Goal: Task Accomplishment & Management: Manage account settings

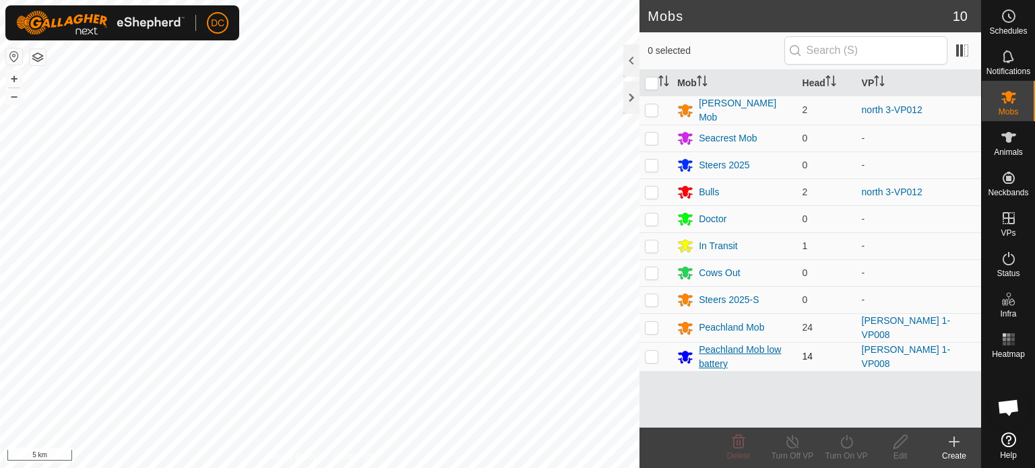
click at [741, 349] on div "Peachland Mob low battery" at bounding box center [745, 357] width 92 height 28
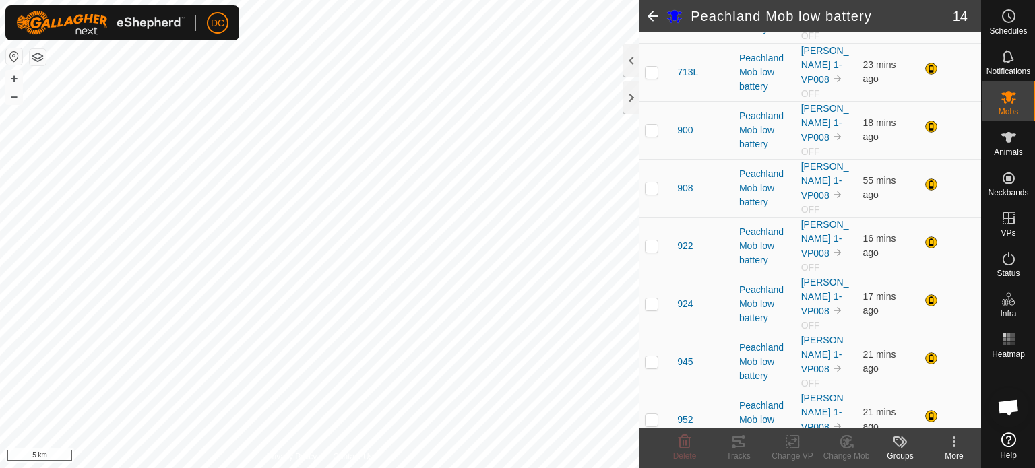
scroll to position [410, 0]
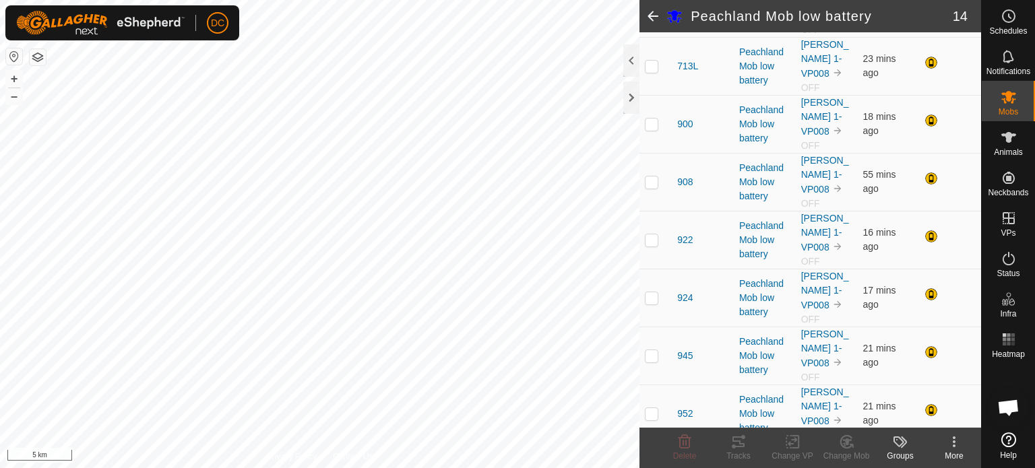
checkbox input "false"
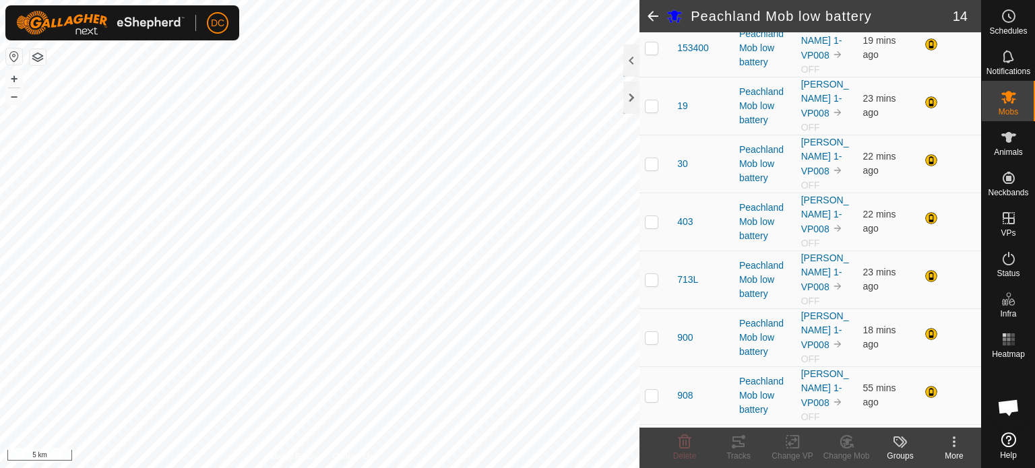
scroll to position [0, 0]
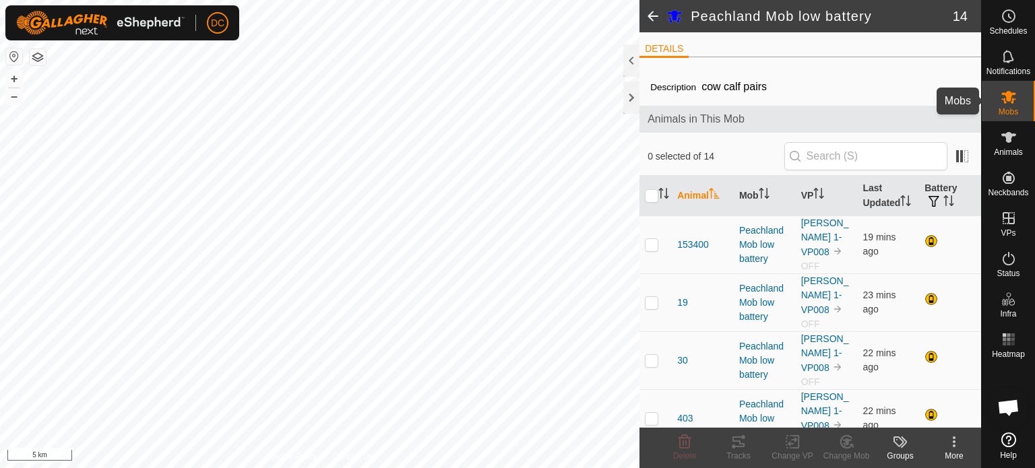
click at [1016, 99] on icon at bounding box center [1009, 97] width 16 height 16
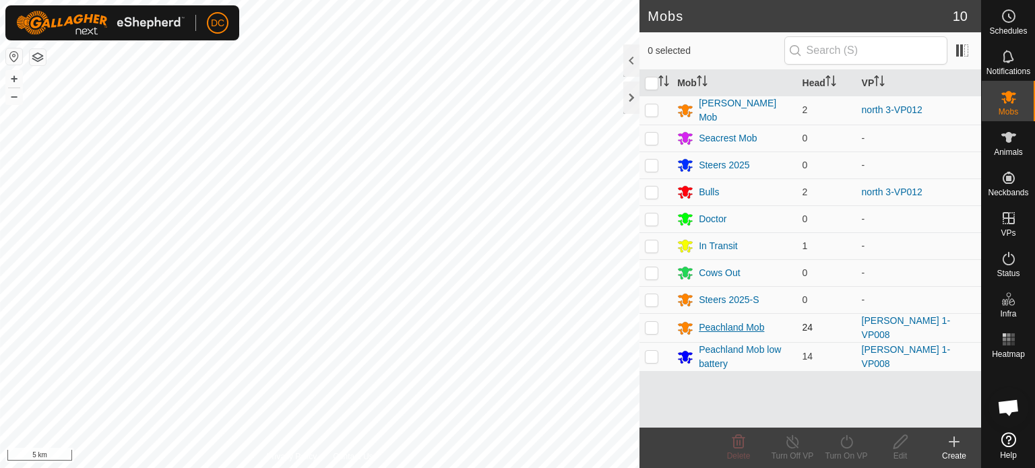
click at [739, 328] on div "Peachland Mob" at bounding box center [731, 328] width 65 height 14
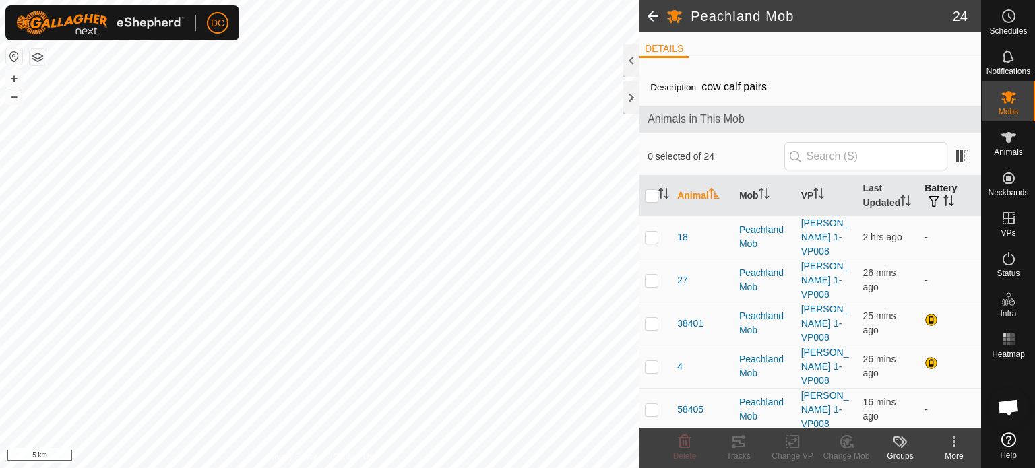
click at [945, 206] on icon "Activate to sort" at bounding box center [948, 200] width 11 height 11
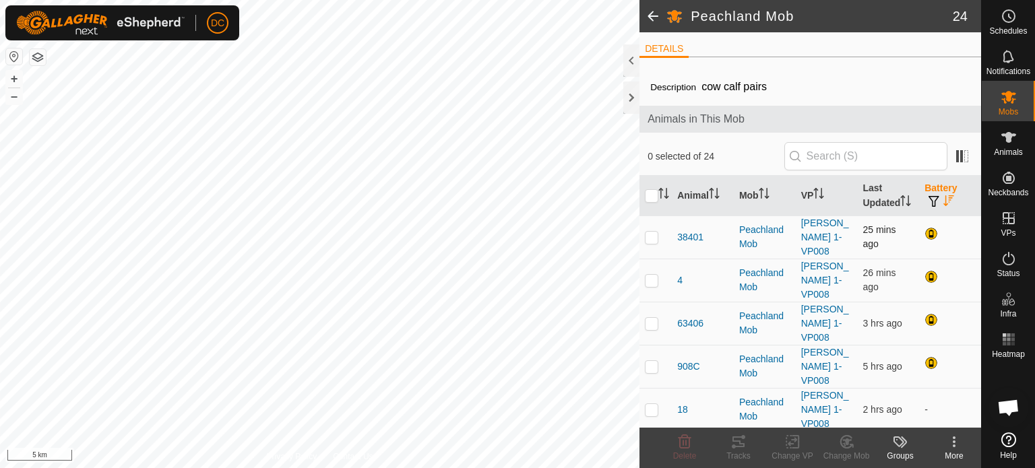
click at [647, 243] on p-checkbox at bounding box center [651, 237] width 13 height 11
checkbox input "true"
click at [648, 275] on p-checkbox at bounding box center [651, 280] width 13 height 11
checkbox input "true"
click at [652, 318] on p-checkbox at bounding box center [651, 323] width 13 height 11
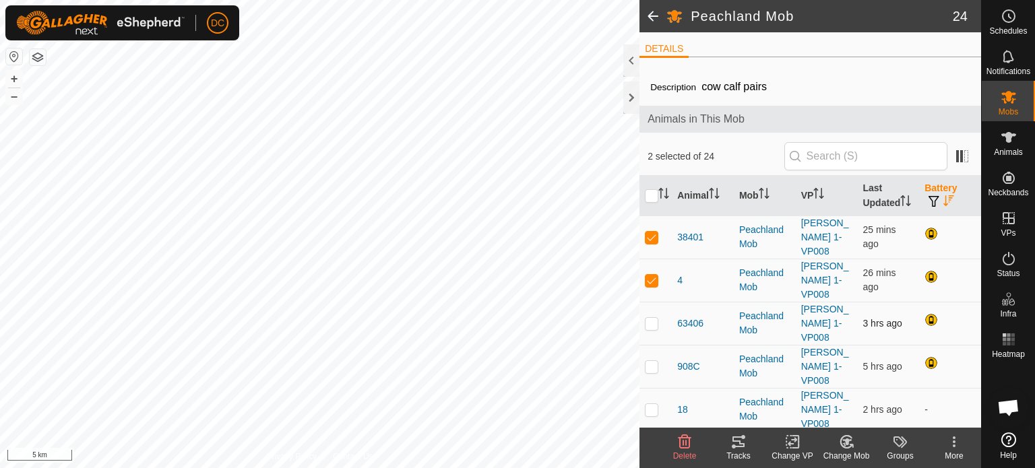
checkbox input "true"
click at [650, 361] on p-checkbox at bounding box center [651, 366] width 13 height 11
checkbox input "true"
click at [655, 242] on p-checkbox at bounding box center [651, 237] width 13 height 11
checkbox input "false"
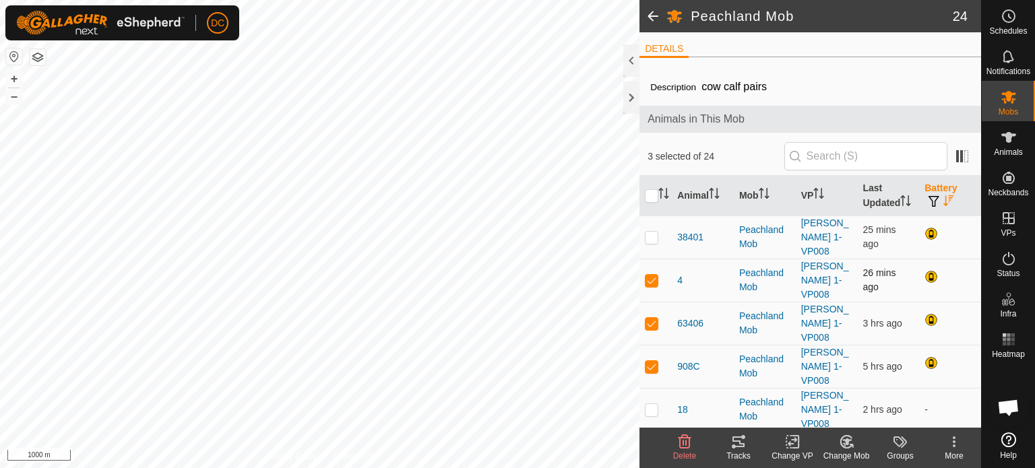
click at [652, 275] on p-checkbox at bounding box center [651, 280] width 13 height 11
checkbox input "false"
click at [652, 318] on p-checkbox at bounding box center [651, 323] width 13 height 11
checkbox input "false"
click at [654, 361] on p-checkbox at bounding box center [651, 366] width 13 height 11
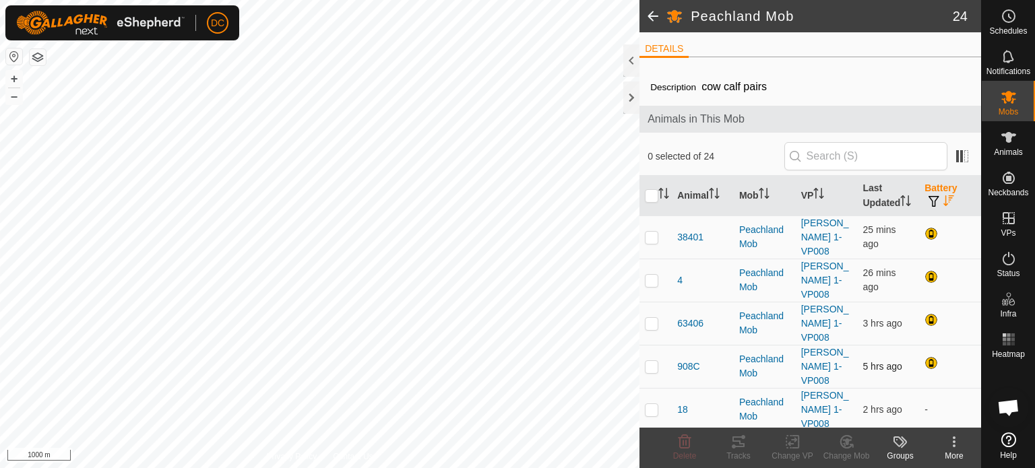
click at [653, 361] on p-checkbox at bounding box center [651, 366] width 13 height 11
checkbox input "true"
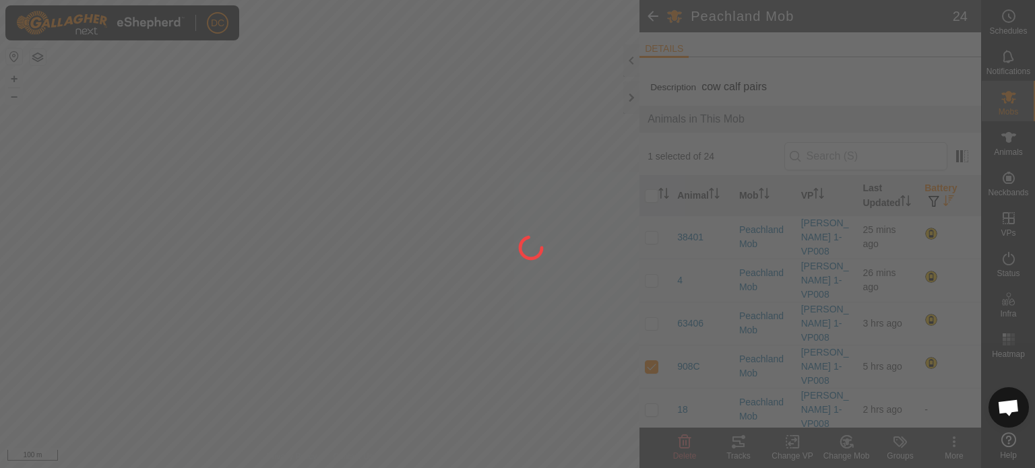
click at [437, 319] on div at bounding box center [517, 234] width 1035 height 468
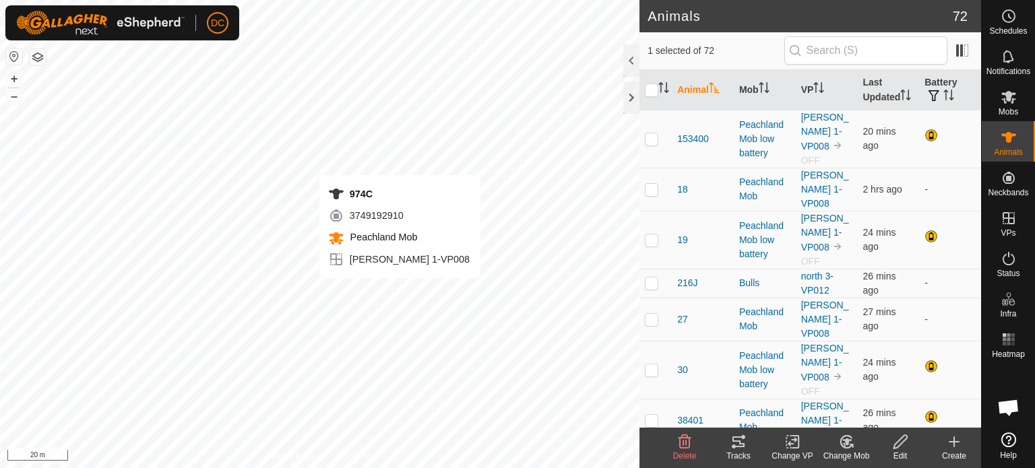
checkbox input "false"
checkbox input "true"
click at [747, 449] on tracks-svg-icon at bounding box center [739, 442] width 54 height 16
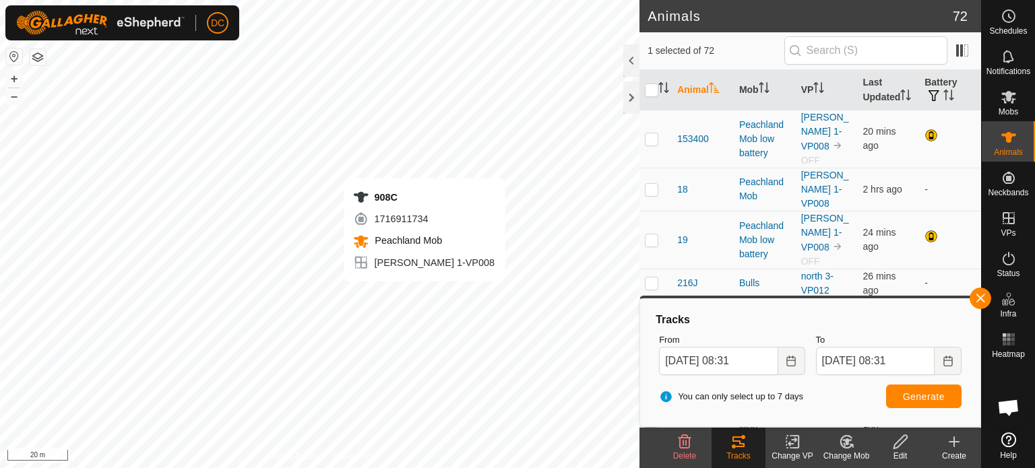
checkbox input "true"
checkbox input "false"
click at [746, 442] on icon at bounding box center [739, 442] width 16 height 16
click at [744, 454] on div "Tracks" at bounding box center [739, 456] width 54 height 12
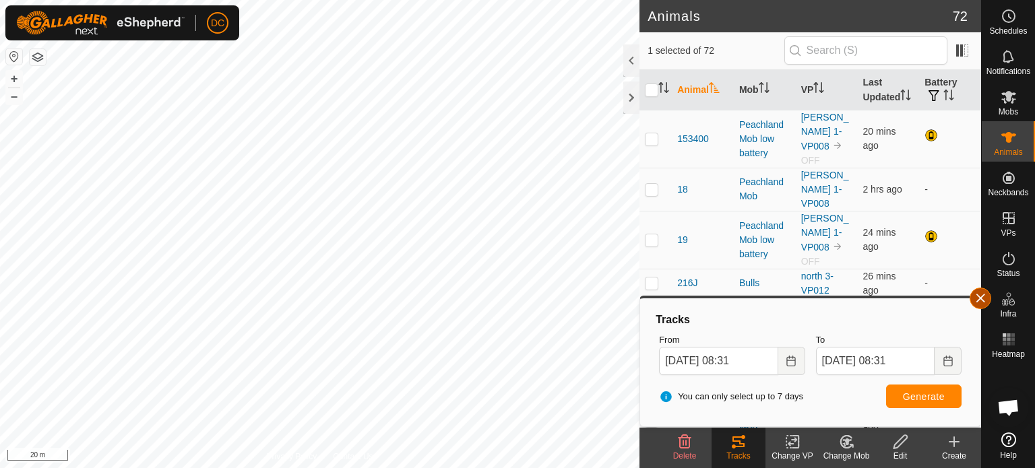
click at [985, 299] on button "button" at bounding box center [981, 299] width 22 height 22
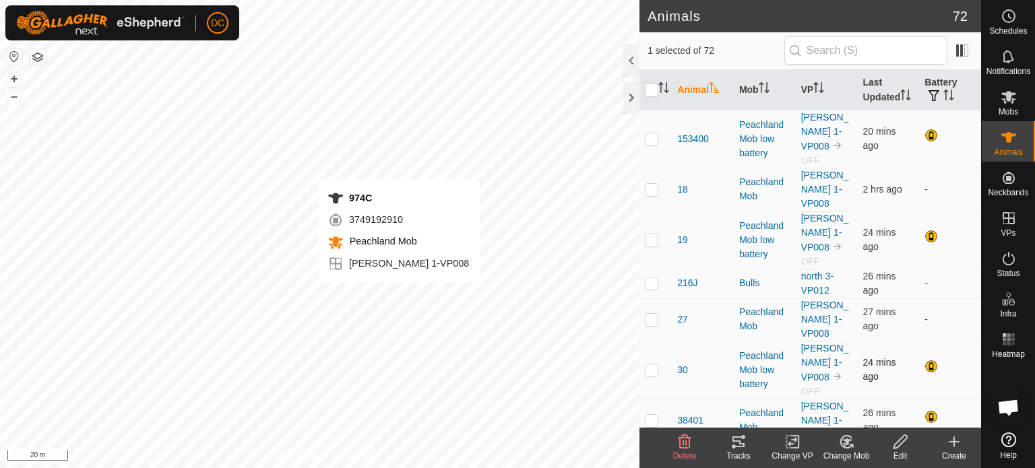
checkbox input "false"
checkbox input "true"
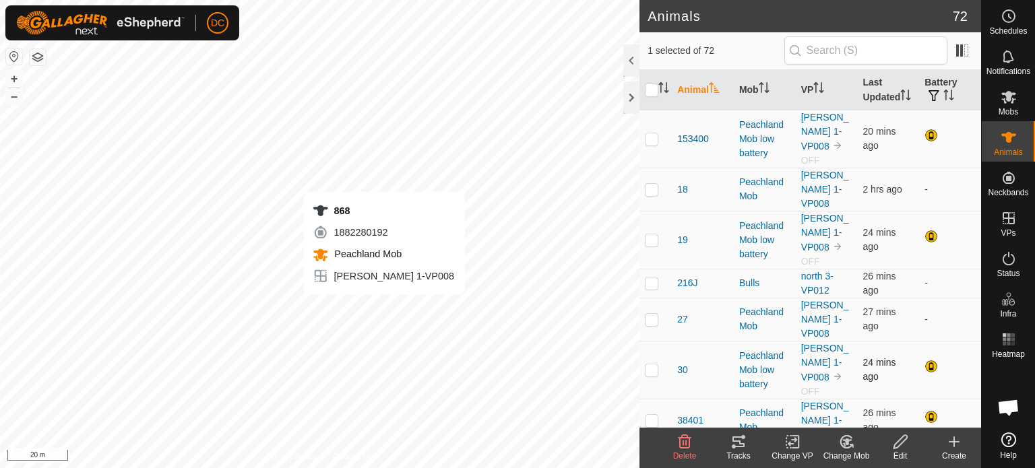
checkbox input "true"
checkbox input "false"
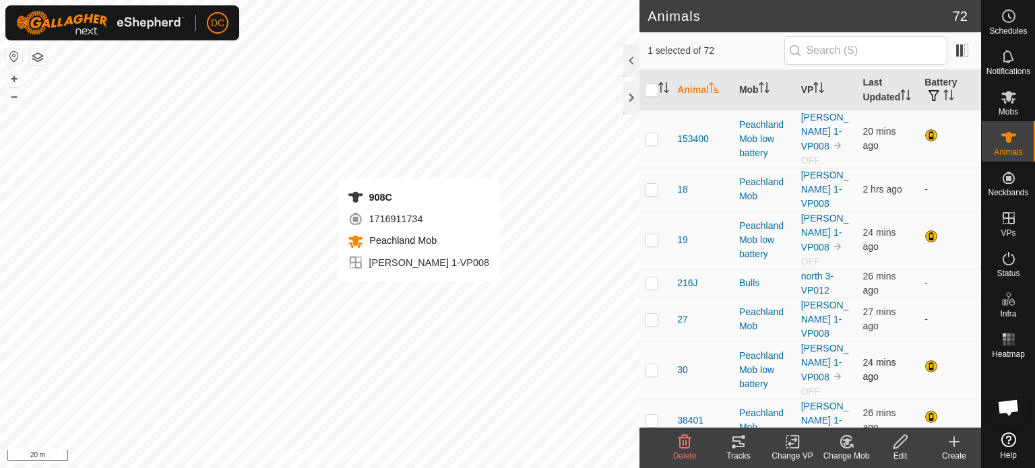
checkbox input "false"
click at [748, 447] on tracks-svg-icon at bounding box center [739, 442] width 54 height 16
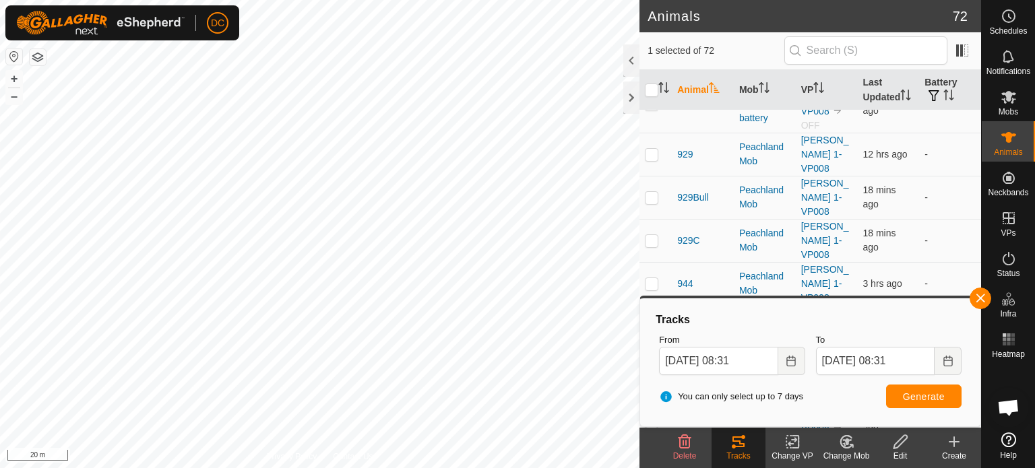
scroll to position [1213, 0]
checkbox input "false"
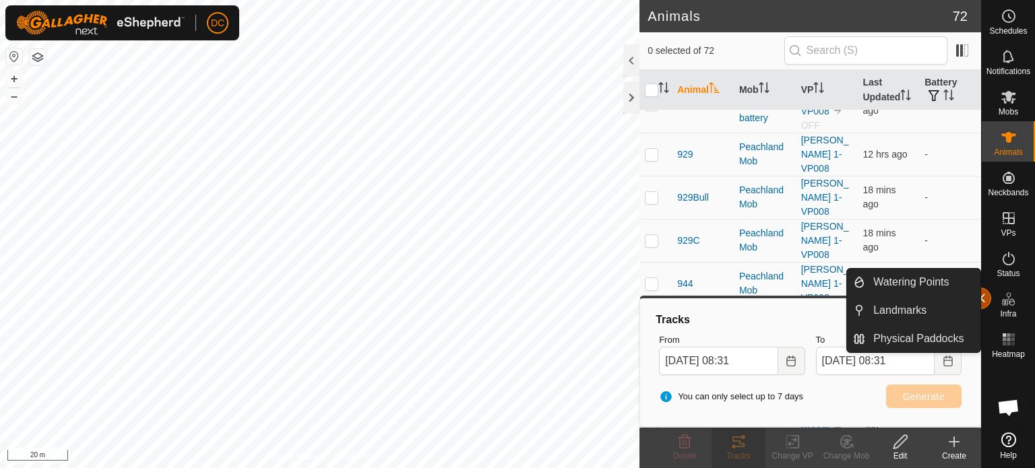
click at [982, 301] on button "button" at bounding box center [981, 299] width 22 height 22
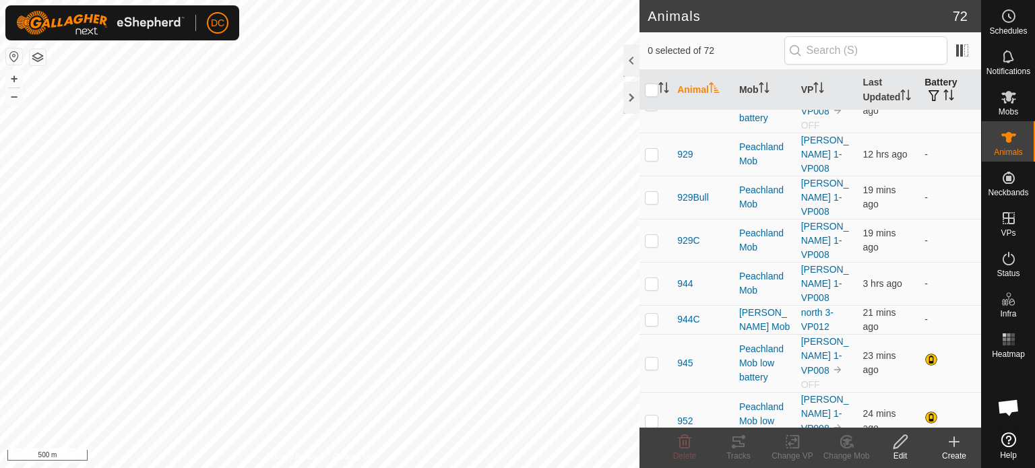
click at [943, 99] on icon "Activate to sort" at bounding box center [948, 95] width 11 height 11
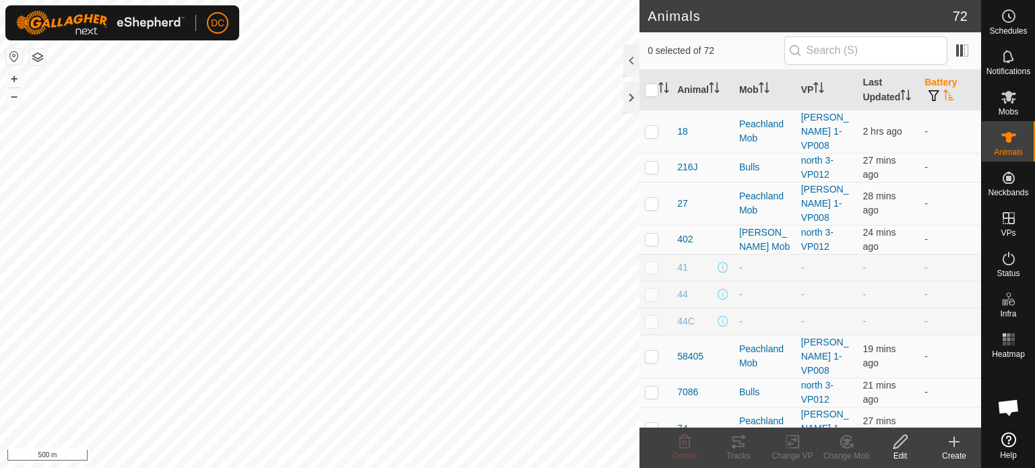
click at [943, 100] on icon "Activate to sort" at bounding box center [948, 95] width 11 height 11
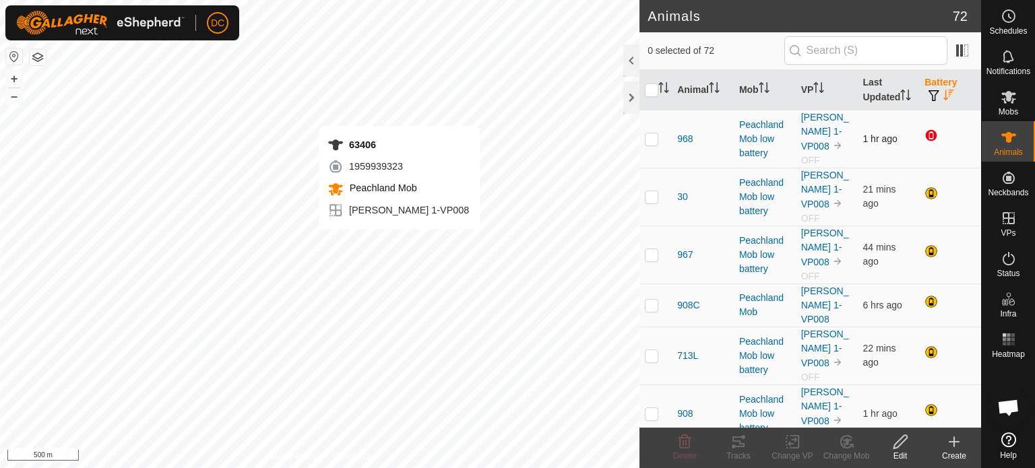
checkbox input "true"
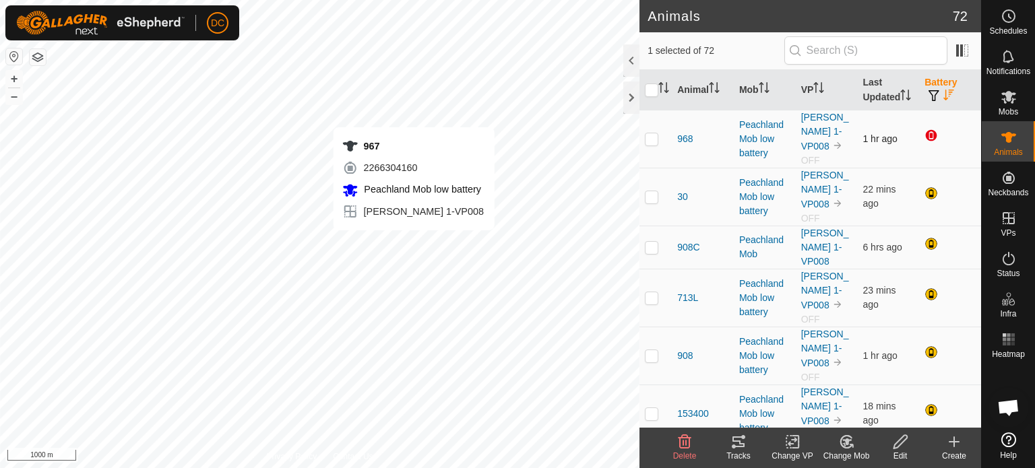
checkbox input "true"
checkbox input "false"
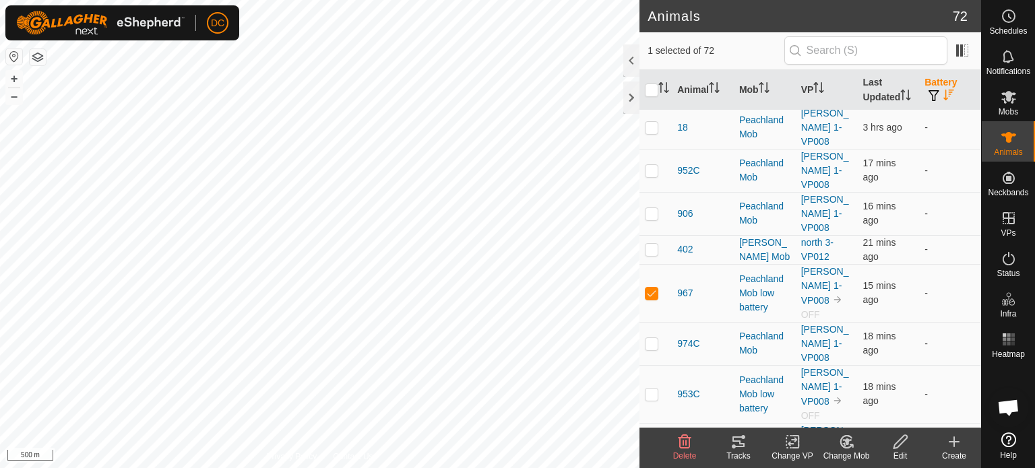
scroll to position [809, 0]
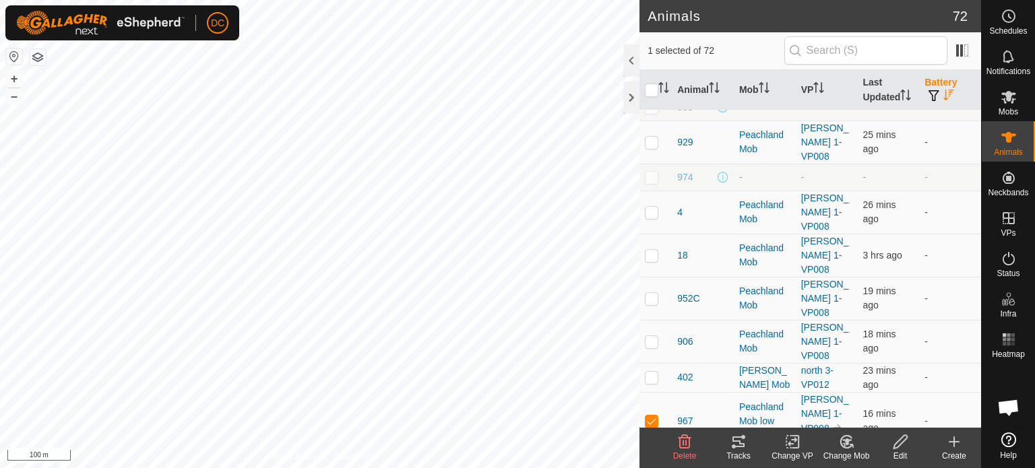
click at [36, 61] on button "button" at bounding box center [38, 57] width 16 height 16
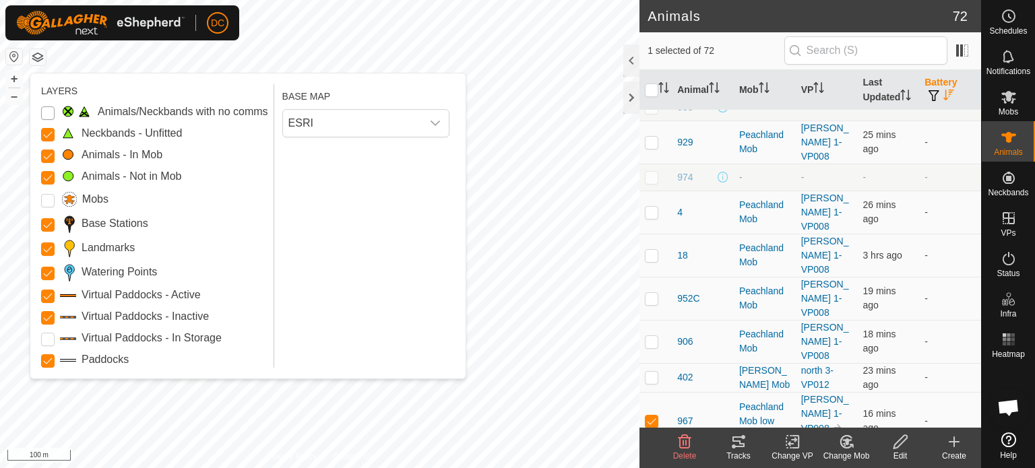
click at [46, 115] on Issue "Animals/Neckbands with no comms" at bounding box center [47, 112] width 13 height 13
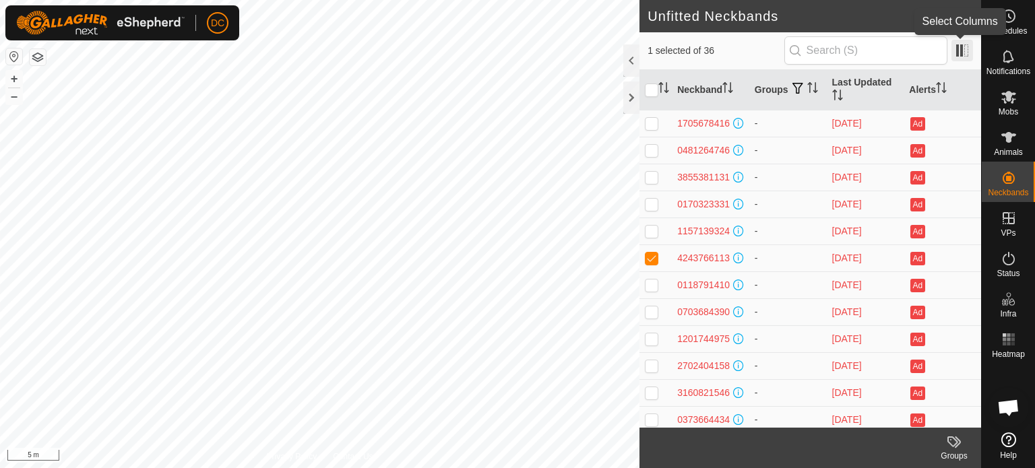
click at [962, 51] on span at bounding box center [963, 51] width 22 height 22
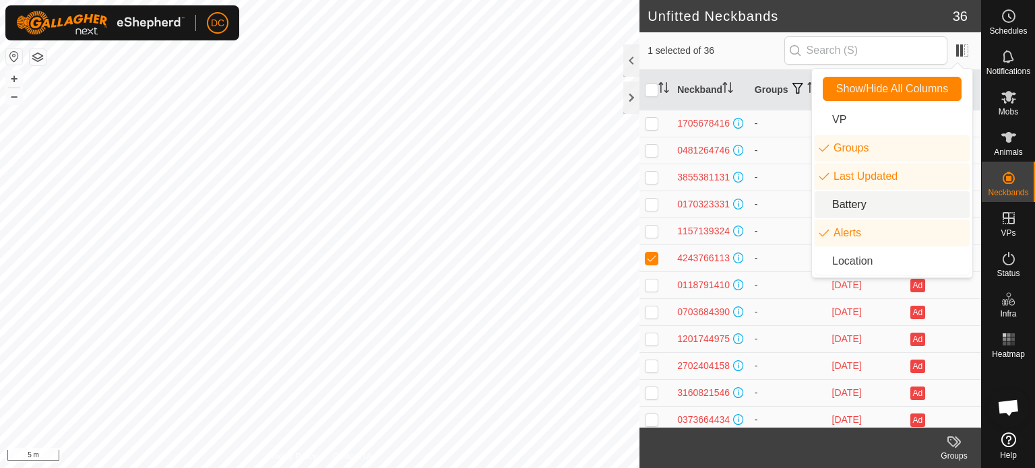
click at [864, 202] on li "Battery" at bounding box center [892, 204] width 155 height 27
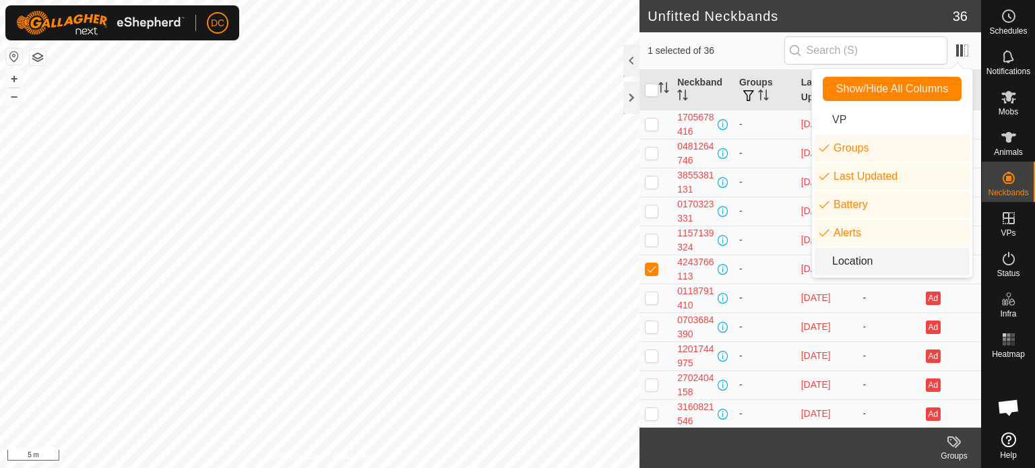
drag, startPoint x: 828, startPoint y: 306, endPoint x: 844, endPoint y: 306, distance: 16.2
click at [839, 306] on td "[DATE]" at bounding box center [827, 298] width 62 height 29
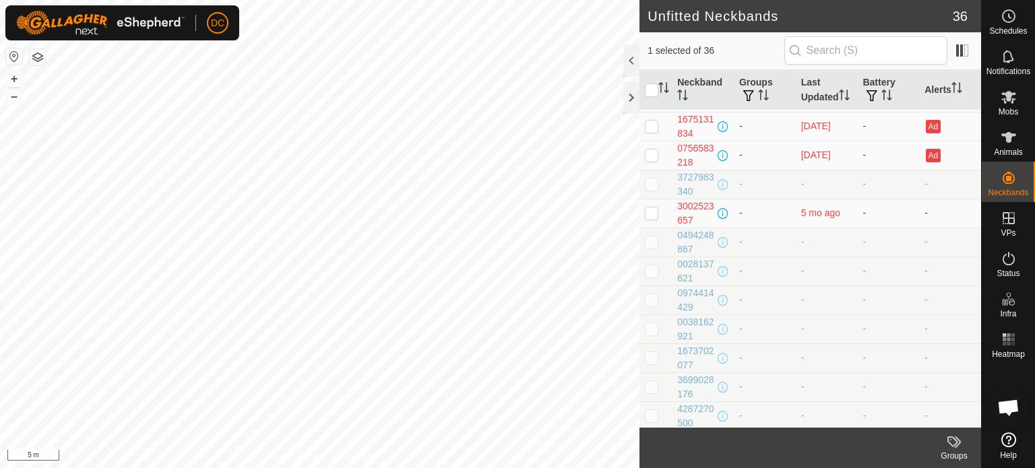
scroll to position [404, 0]
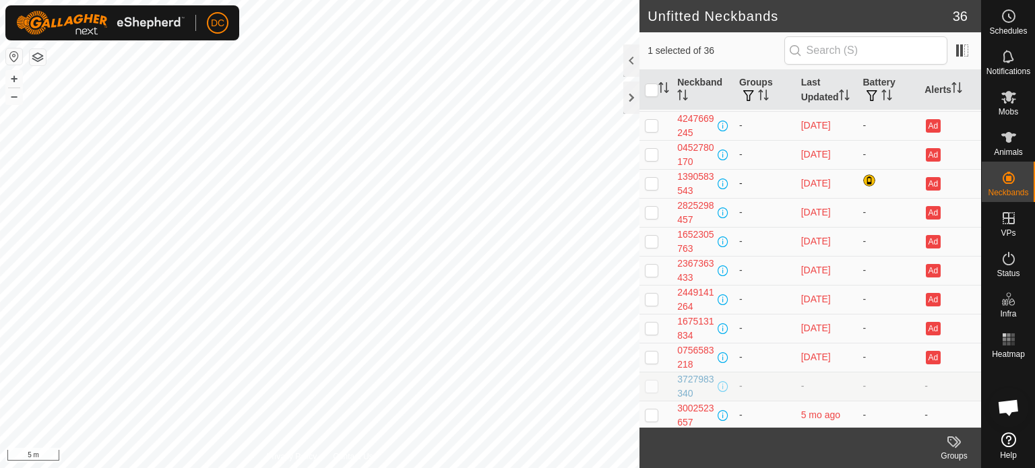
click at [655, 189] on p-checkbox at bounding box center [651, 183] width 13 height 11
checkbox input "true"
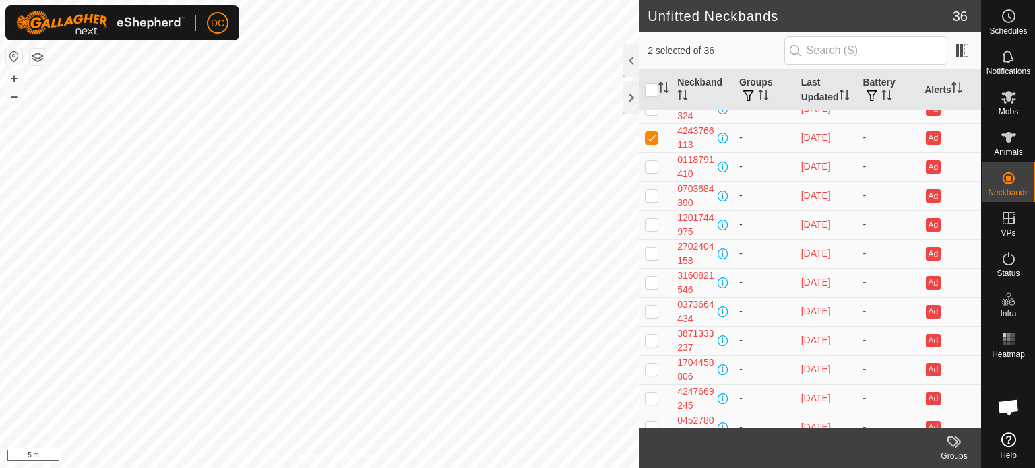
scroll to position [135, 0]
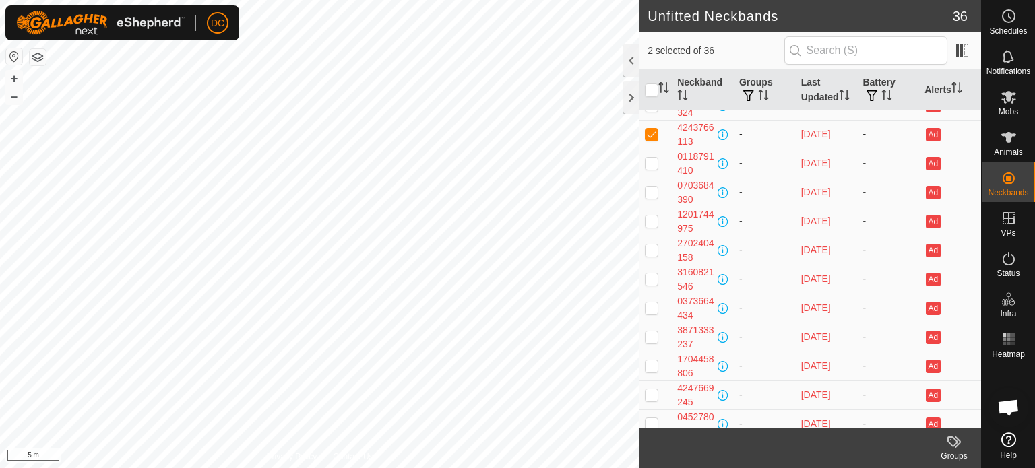
click at [651, 139] on p-checkbox at bounding box center [651, 134] width 13 height 11
checkbox input "false"
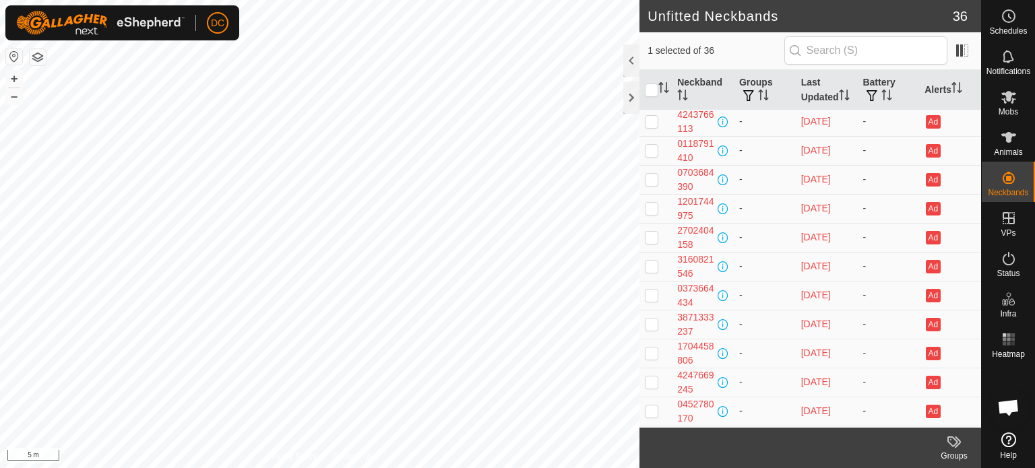
scroll to position [404, 0]
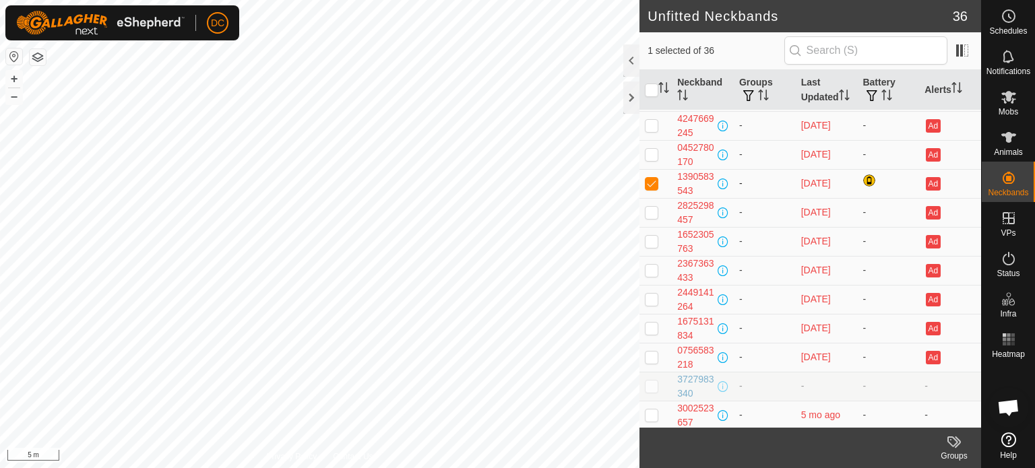
click at [654, 189] on p-checkbox at bounding box center [651, 183] width 13 height 11
checkbox input "false"
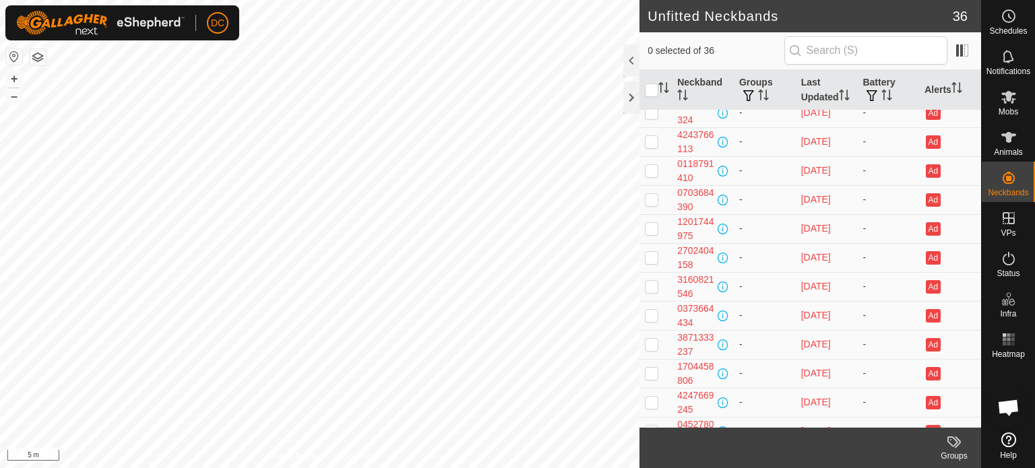
scroll to position [0, 0]
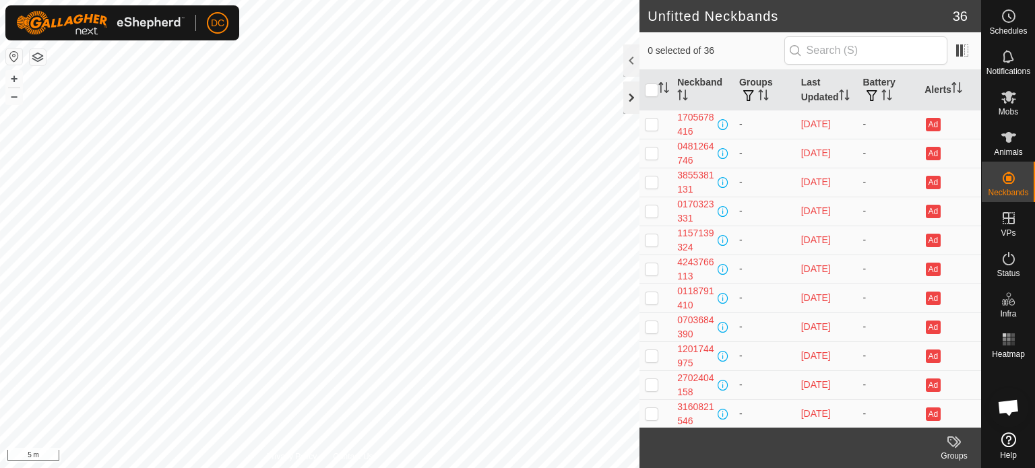
click at [631, 95] on div at bounding box center [631, 98] width 16 height 32
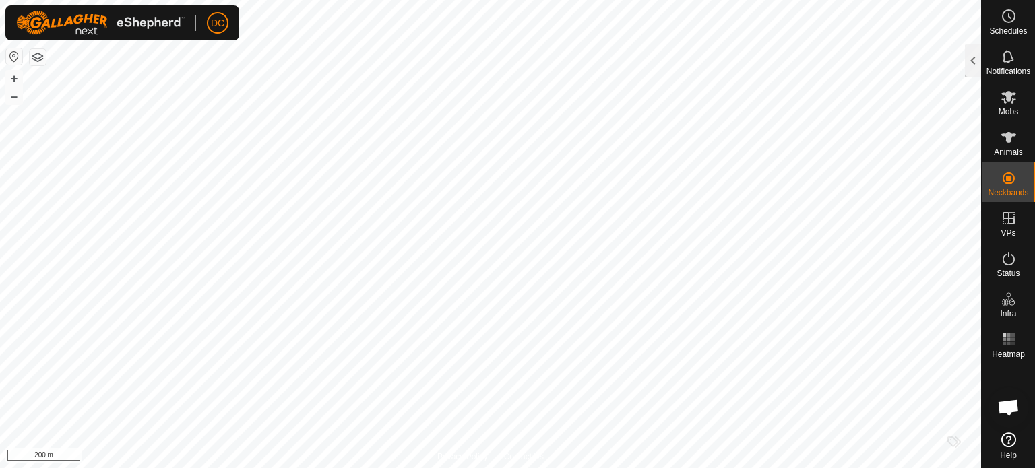
checkbox input "true"
